Goal: Task Accomplishment & Management: Manage account settings

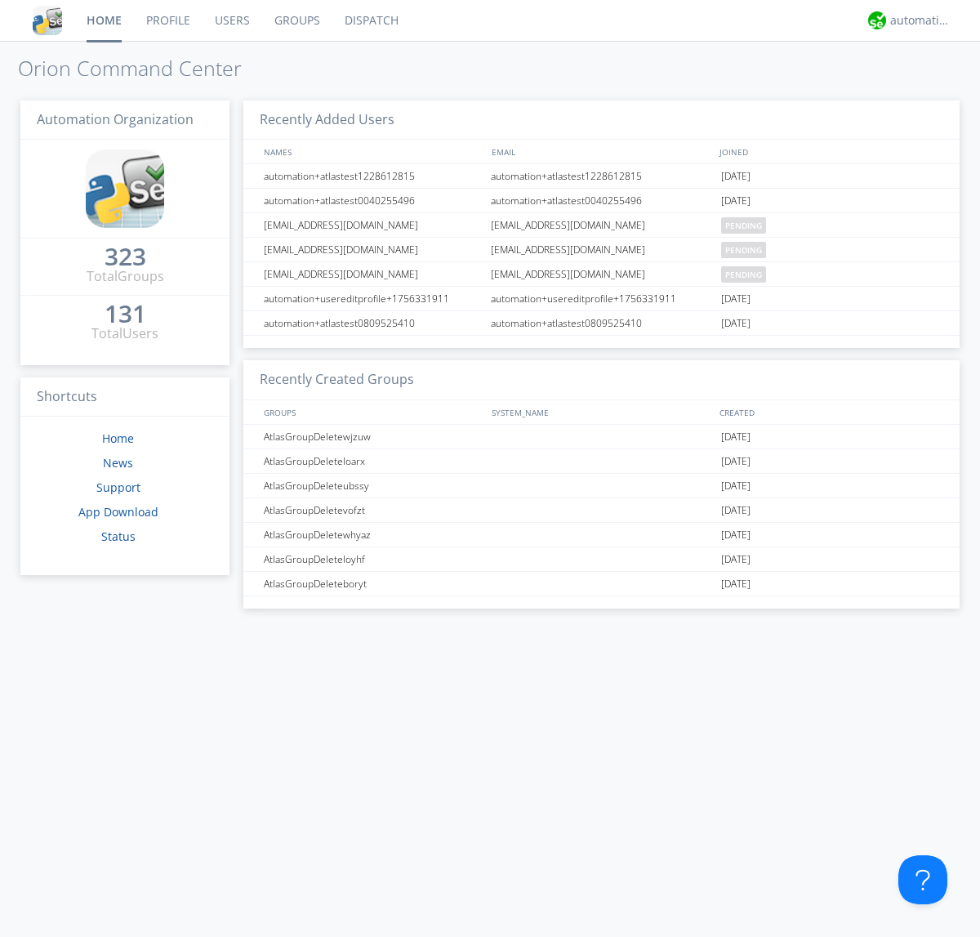
click at [231, 20] on link "Users" at bounding box center [233, 20] width 60 height 41
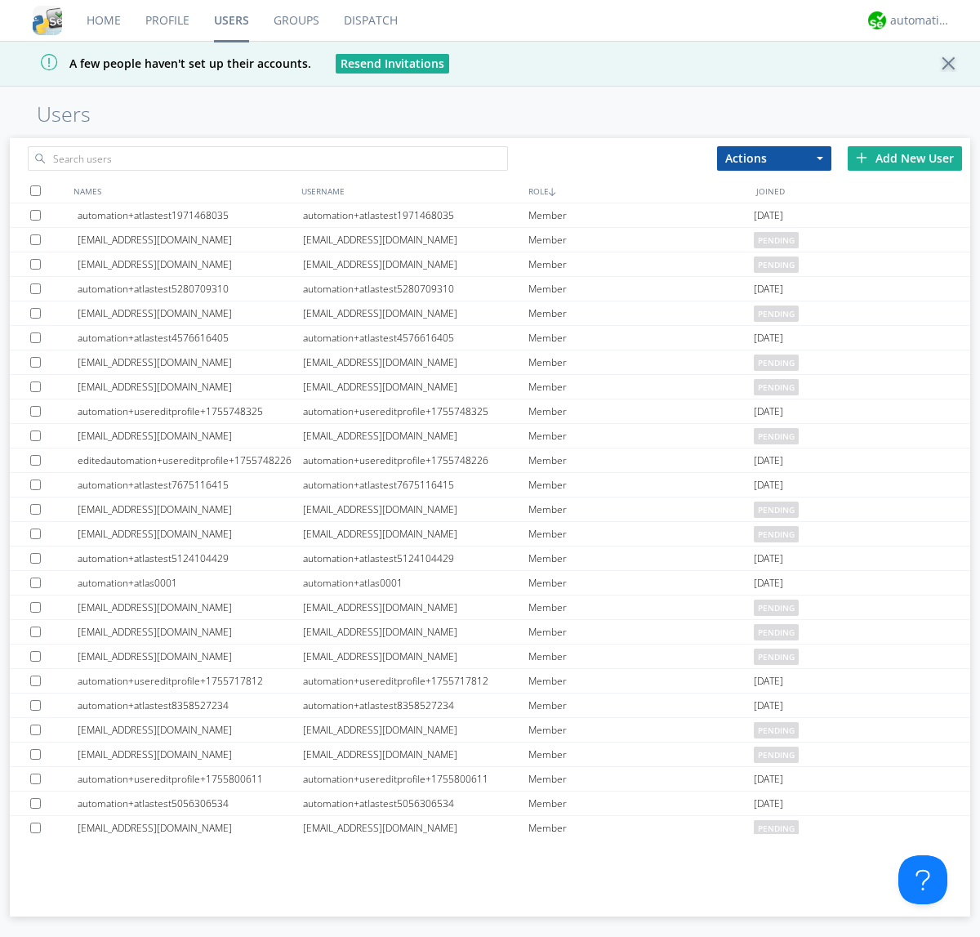
click at [905, 158] on div "Add New User" at bounding box center [905, 158] width 114 height 25
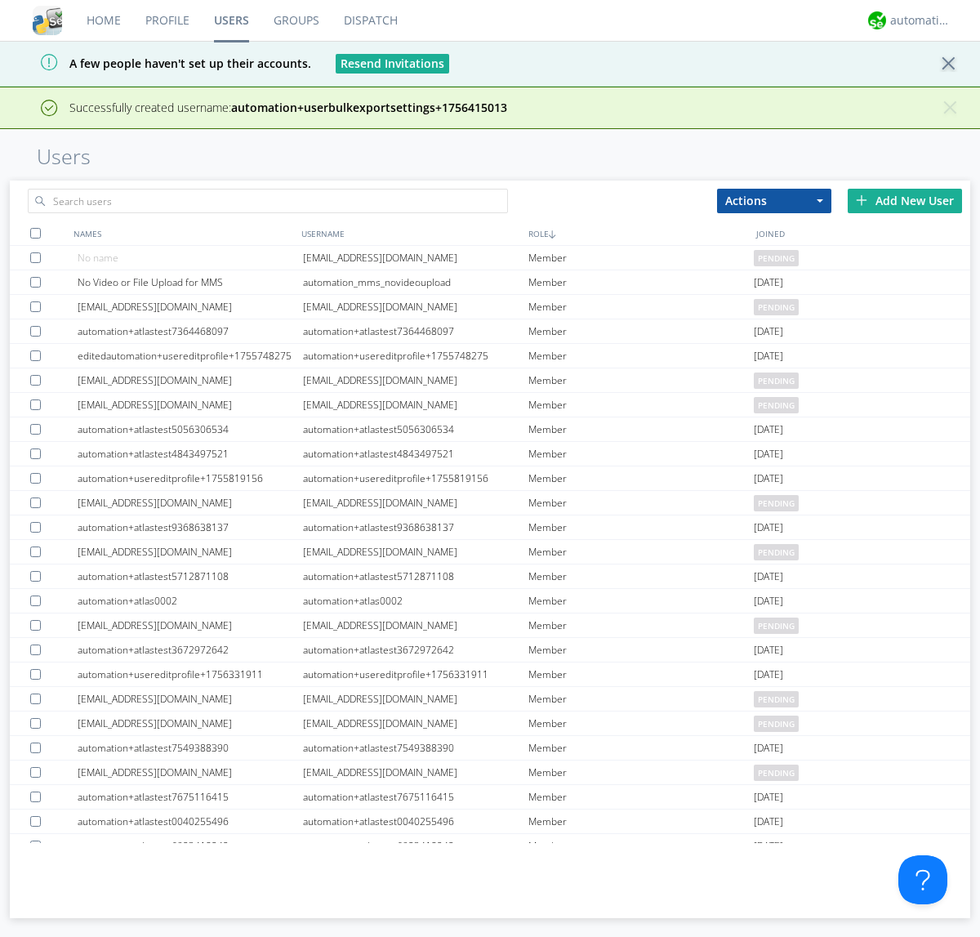
click at [905, 200] on div "Add New User" at bounding box center [905, 201] width 114 height 25
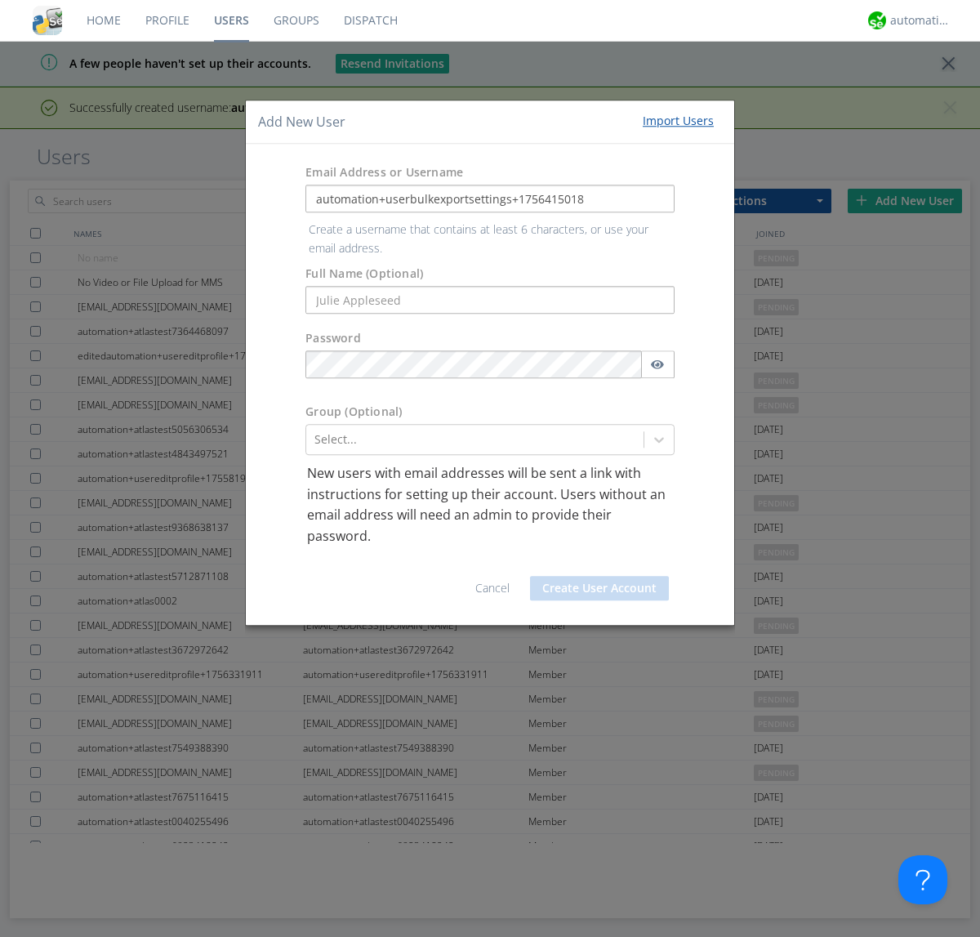
type input "automation+userbulkexportsettings+1756415018"
click at [600, 576] on button "Create User Account" at bounding box center [599, 588] width 139 height 25
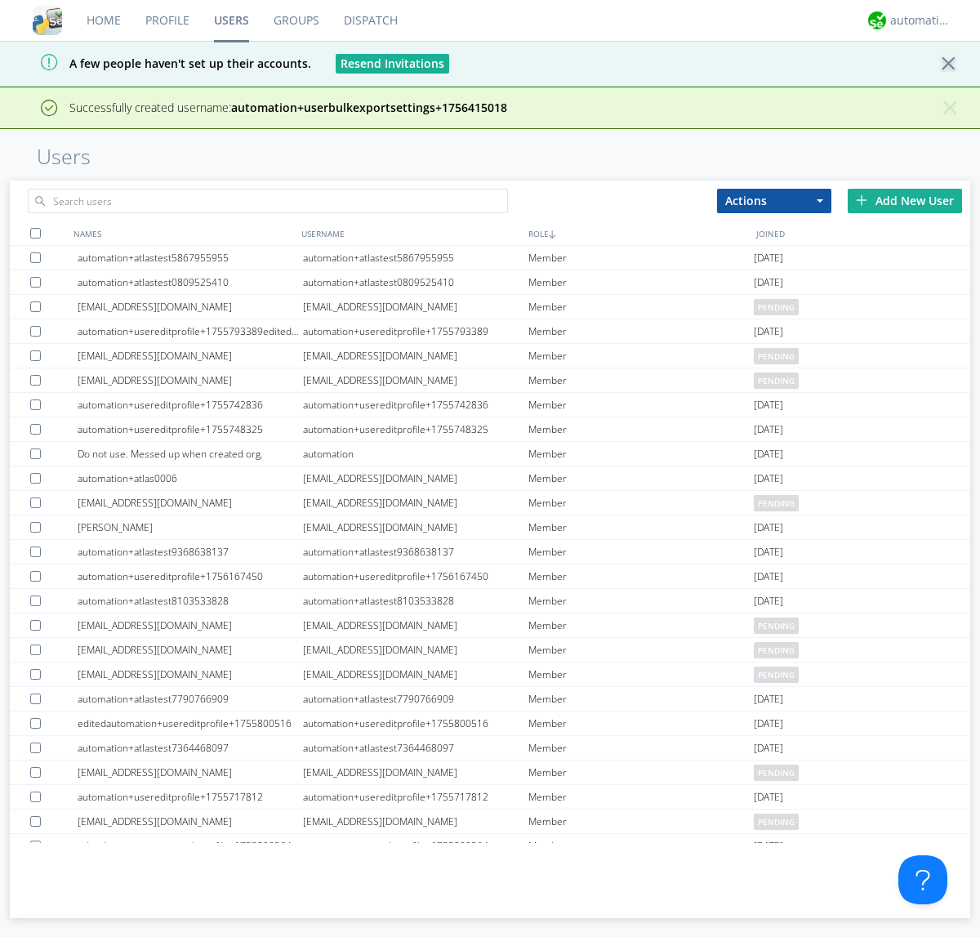
click at [905, 200] on div "Add New User" at bounding box center [905, 201] width 114 height 25
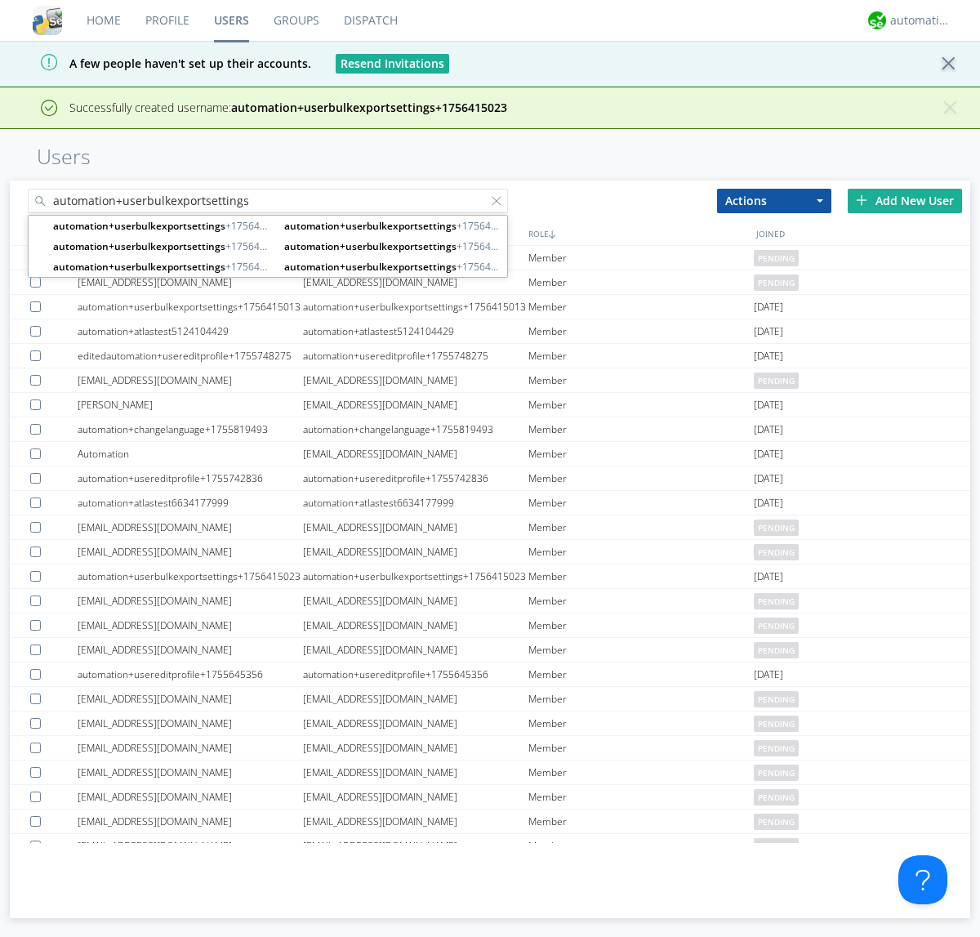
type input "automation+userbulkexportsettings"
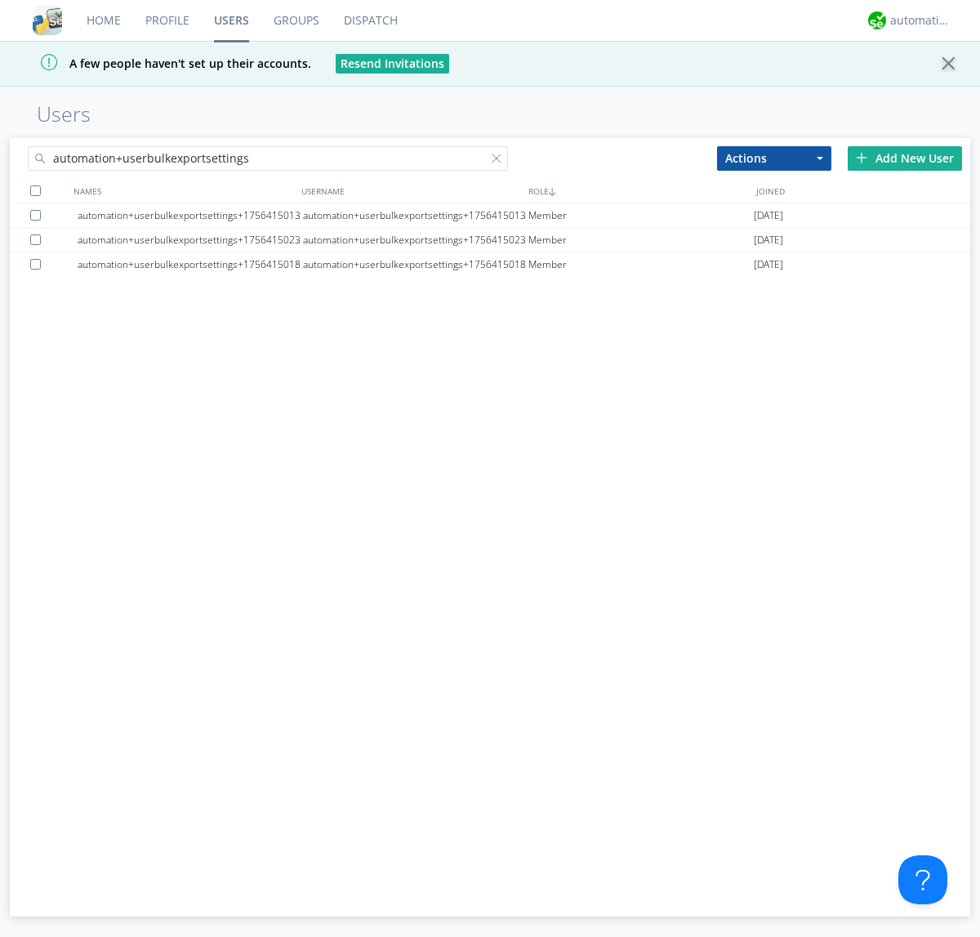
click at [35, 190] on div at bounding box center [35, 190] width 11 height 11
click at [775, 158] on button "Actions" at bounding box center [774, 158] width 114 height 25
click at [0, 0] on link "Export Users" at bounding box center [0, 0] width 0 height 0
click at [500, 161] on div at bounding box center [500, 162] width 16 height 16
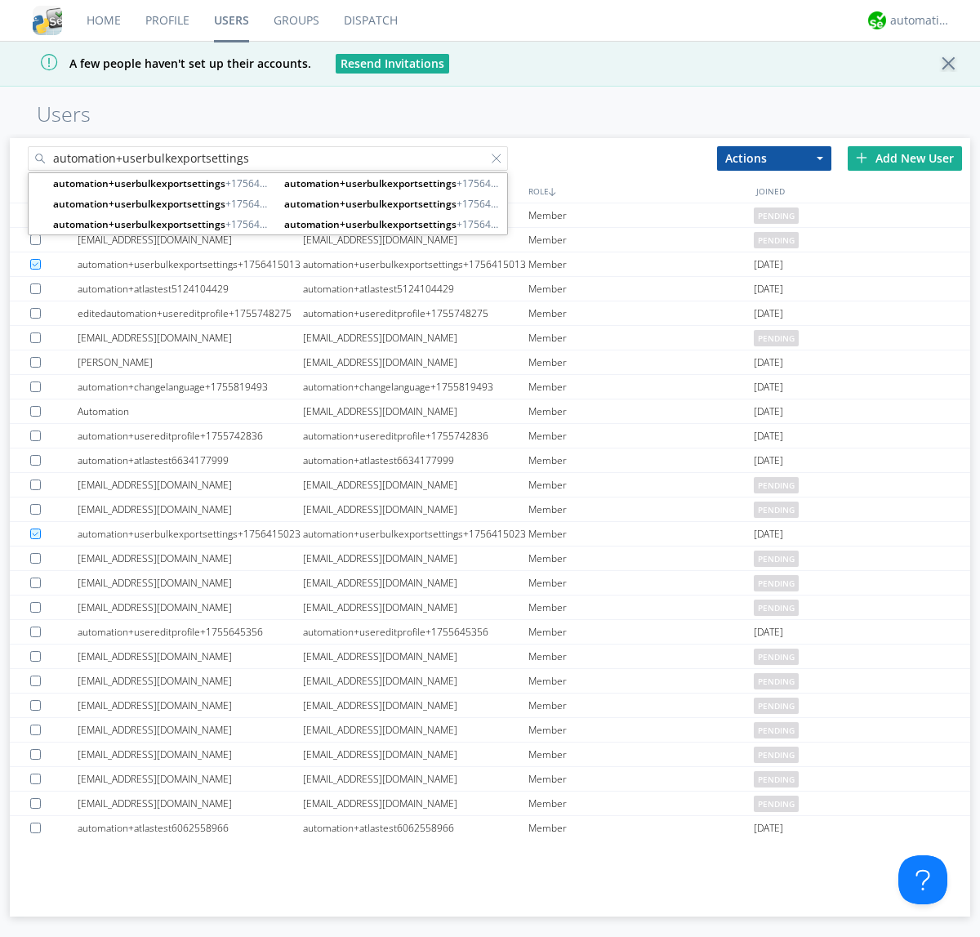
type input "automation+userbulkexportsettings"
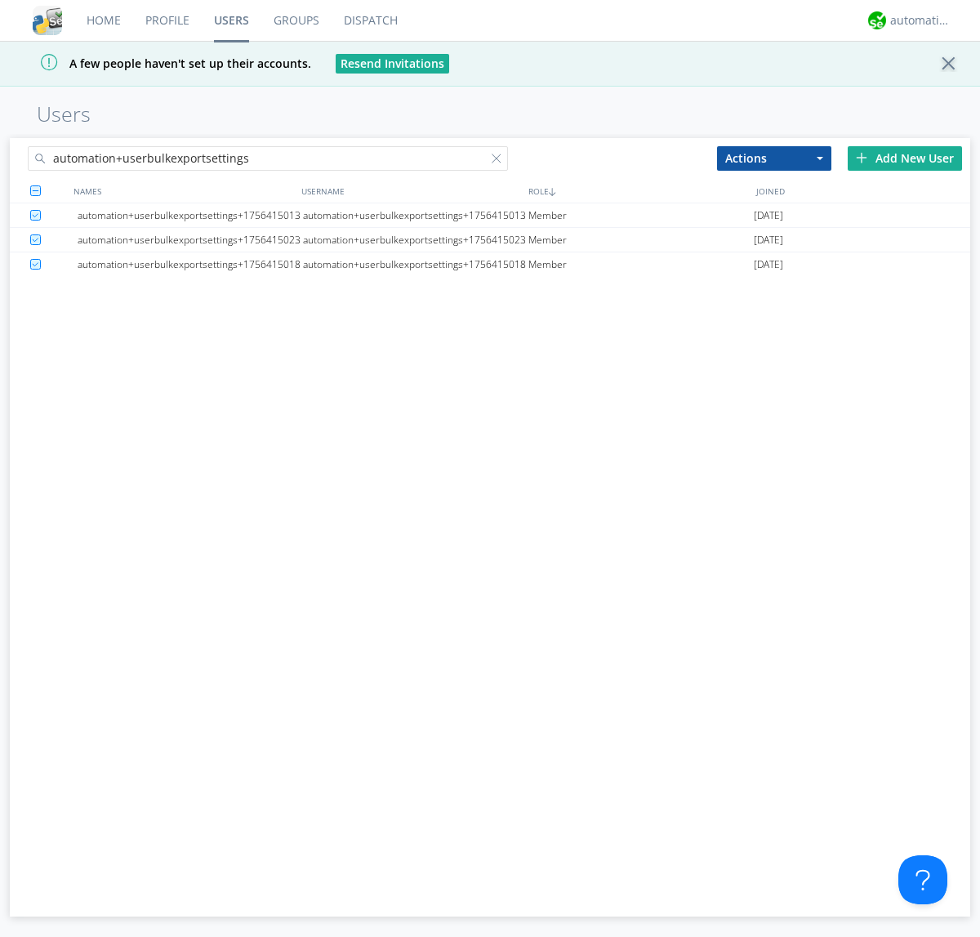
click at [775, 158] on button "Actions" at bounding box center [774, 158] width 114 height 25
click at [0, 0] on link "Delete User" at bounding box center [0, 0] width 0 height 0
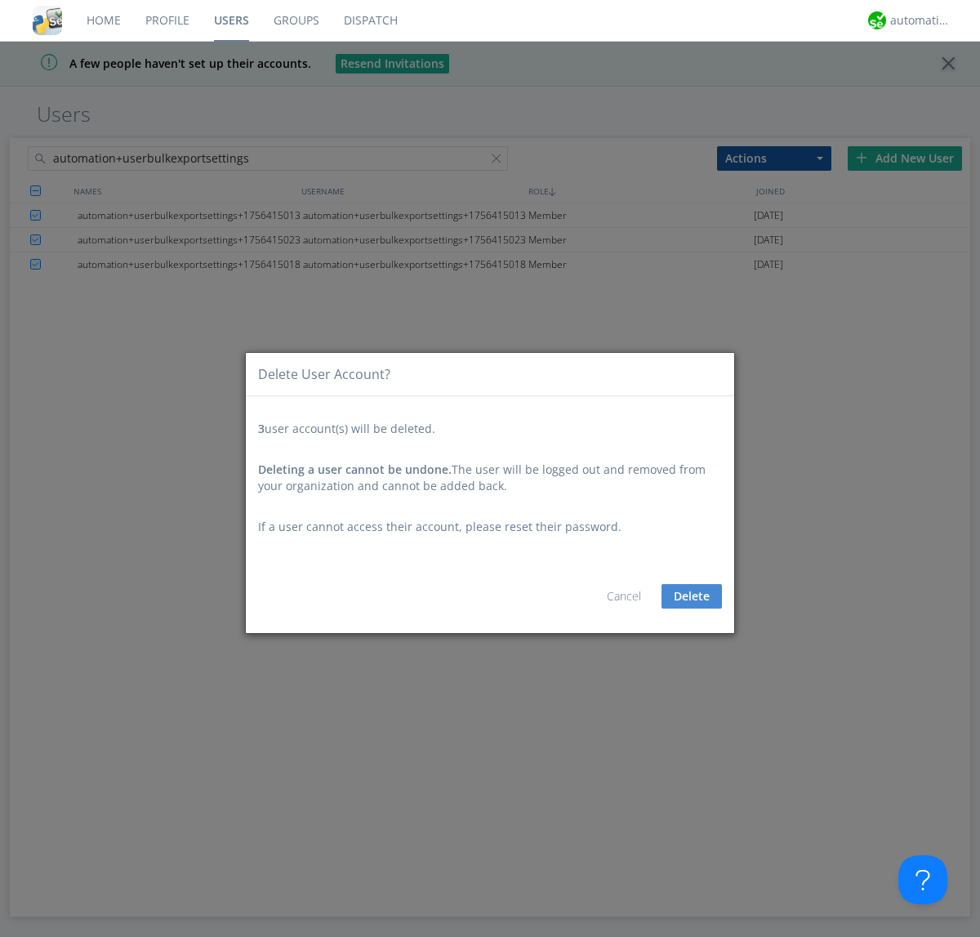
click at [692, 596] on button "Delete" at bounding box center [692, 596] width 60 height 25
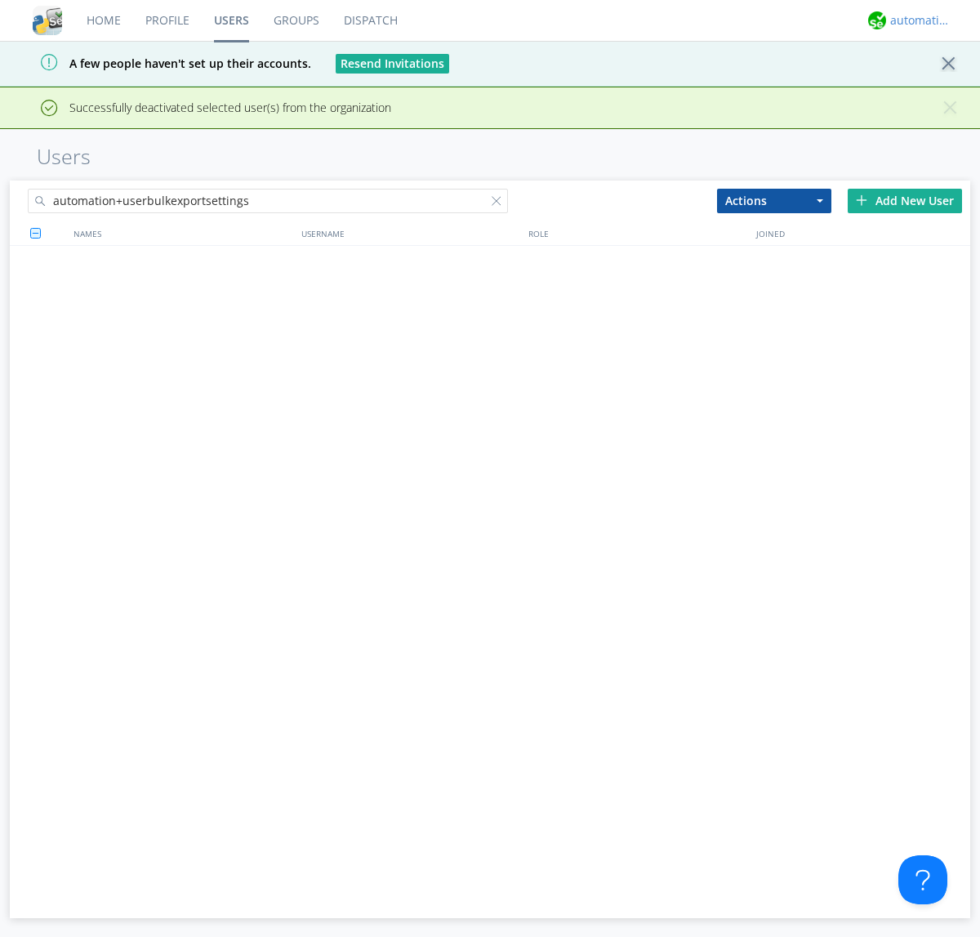
click at [917, 20] on div "automation+atlas" at bounding box center [921, 20] width 61 height 16
